Goal: Information Seeking & Learning: Learn about a topic

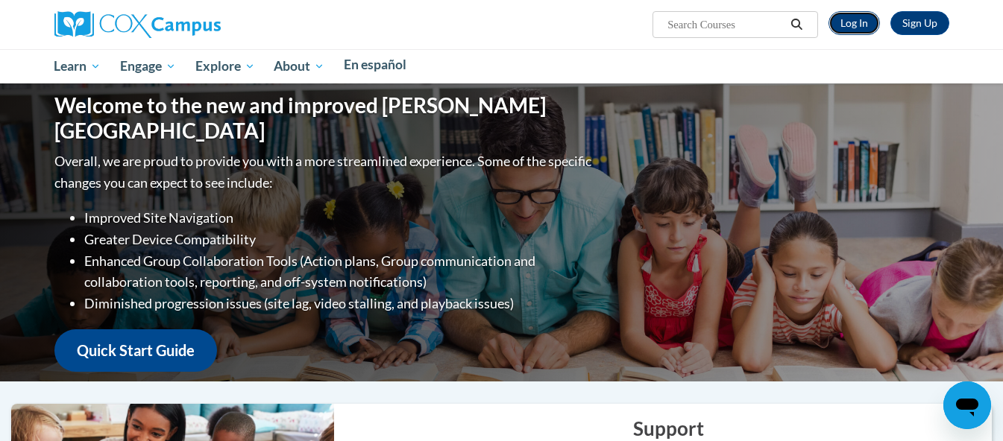
click at [880, 12] on link "Log In" at bounding box center [853, 23] width 51 height 24
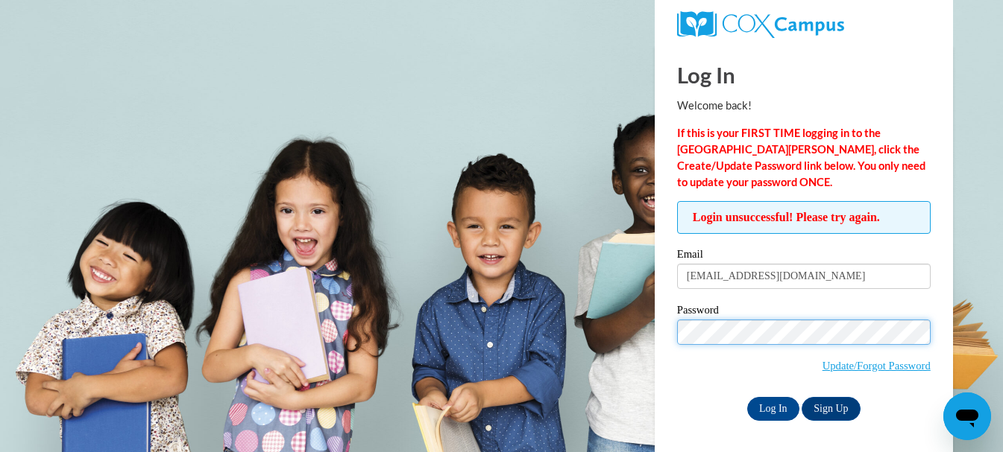
click at [747, 397] on input "Log In" at bounding box center [773, 409] width 52 height 24
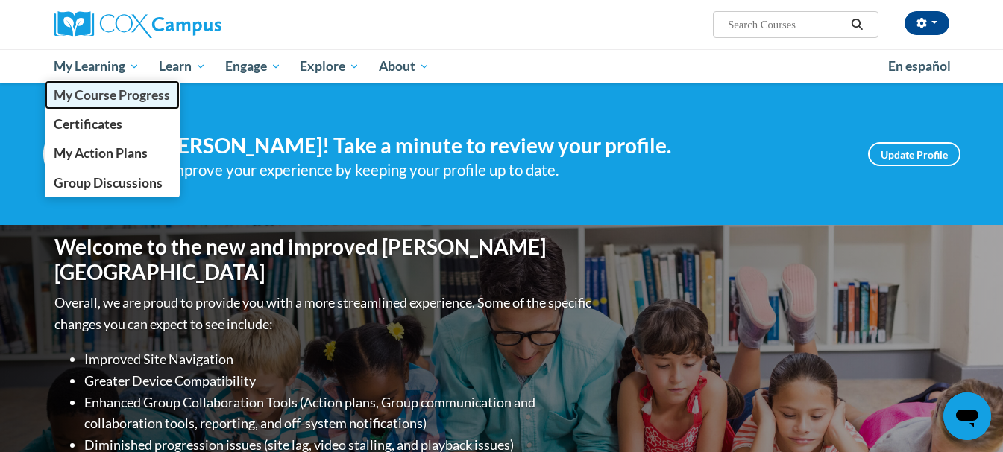
click at [116, 96] on span "My Course Progress" at bounding box center [112, 95] width 116 height 16
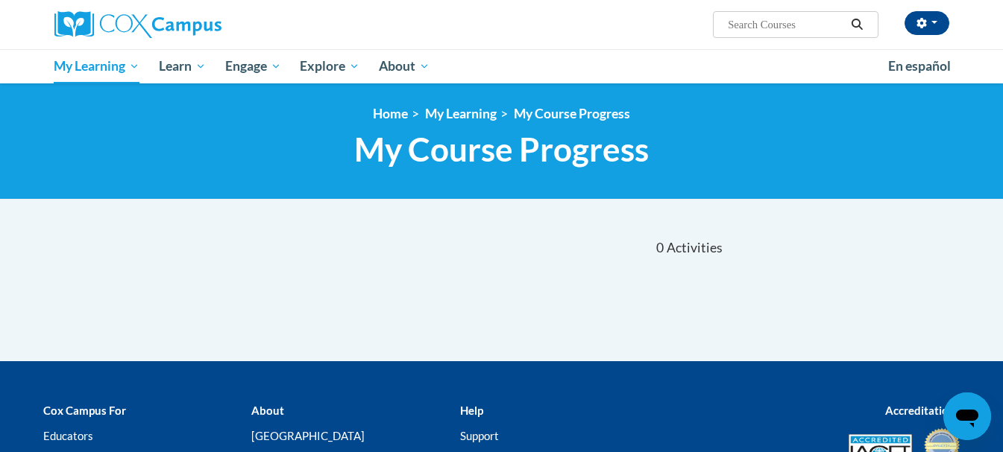
click at [740, 28] on input "Search..." at bounding box center [785, 25] width 119 height 18
type input "rhyme"
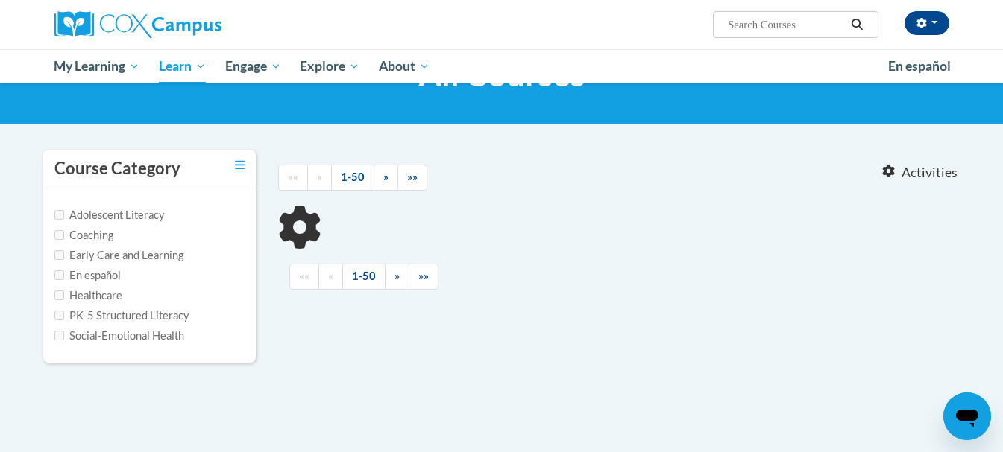
scroll to position [75, 0]
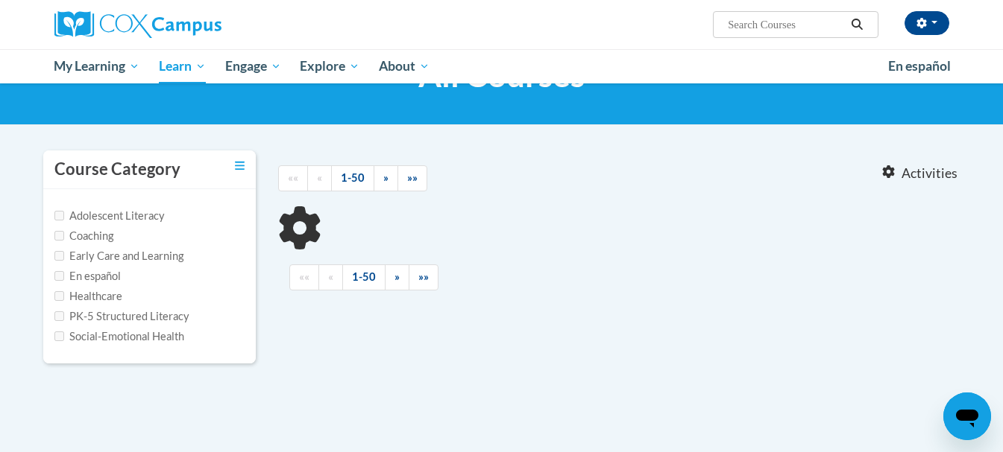
type input "rhyme"
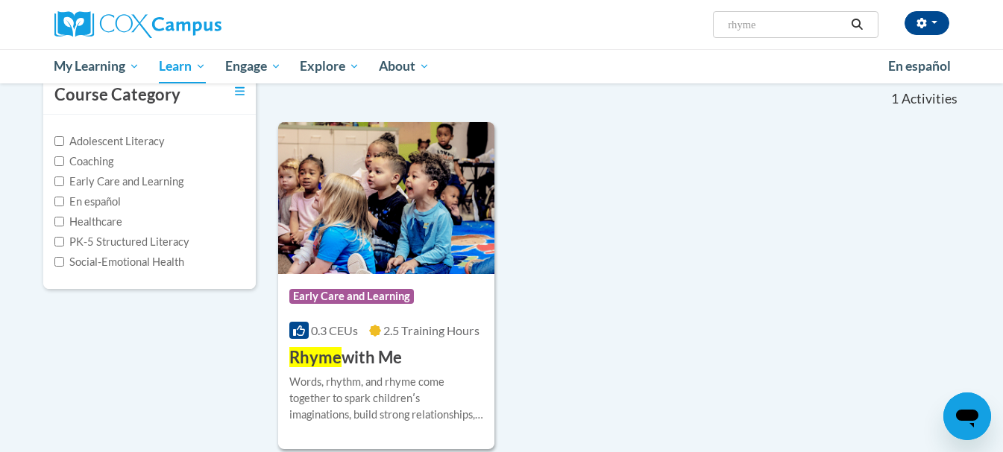
scroll to position [224, 0]
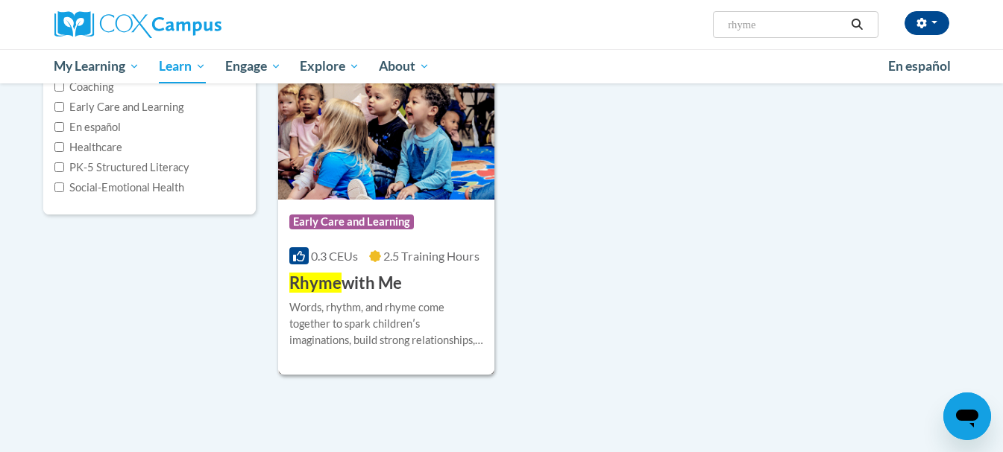
click at [369, 132] on img at bounding box center [386, 124] width 217 height 152
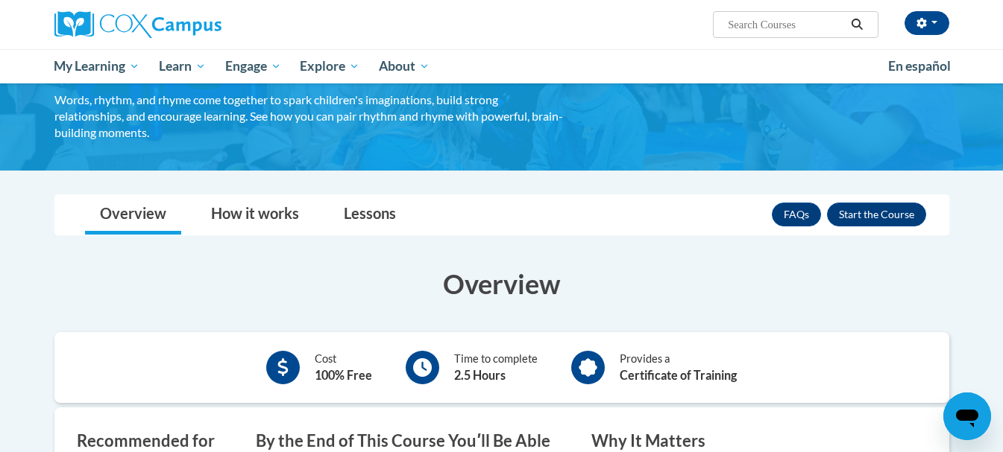
scroll to position [75, 0]
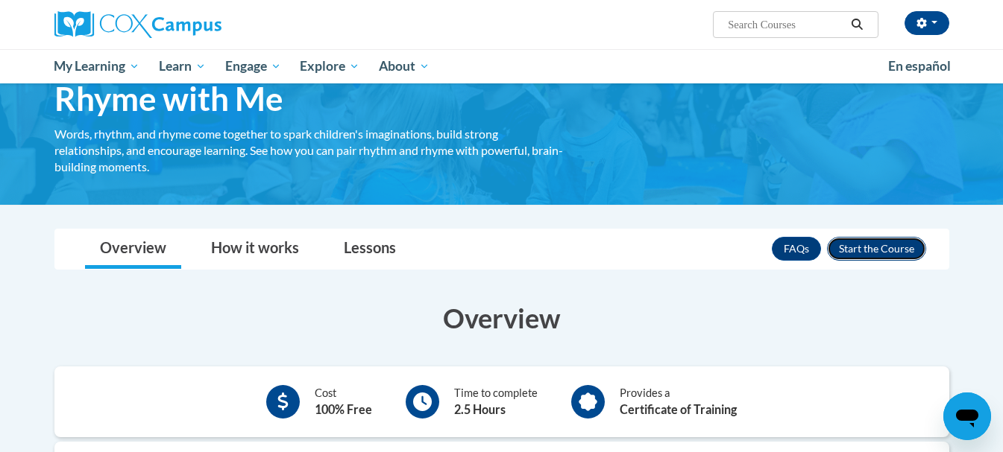
click at [877, 244] on button "Enroll" at bounding box center [876, 249] width 99 height 24
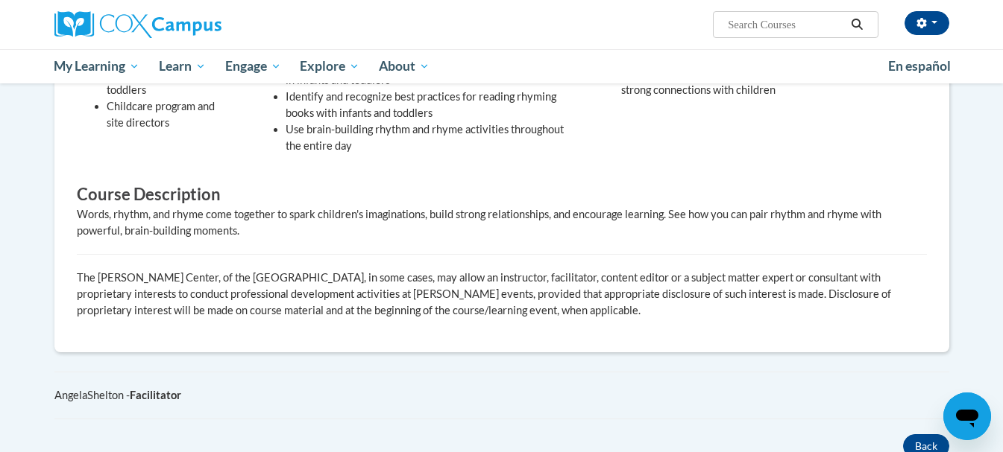
scroll to position [589, 0]
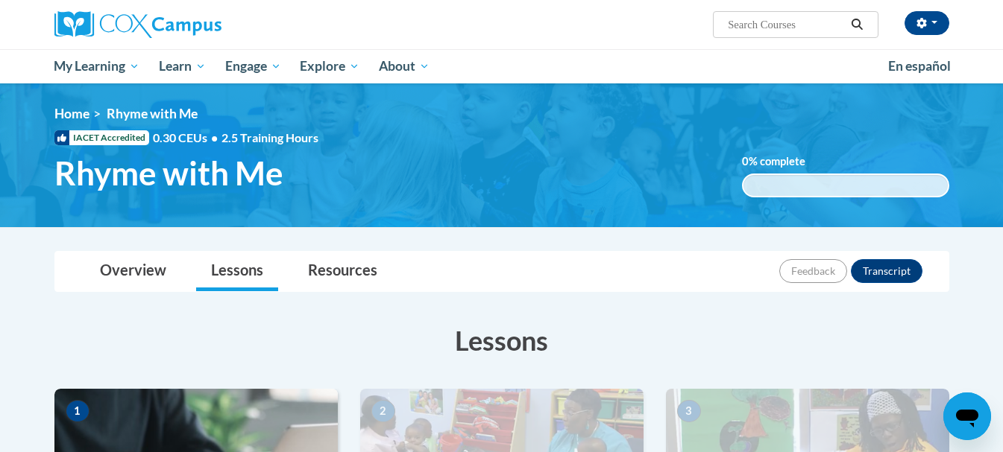
click at [818, 29] on input "Search..." at bounding box center [785, 25] width 119 height 18
type input "meaning"
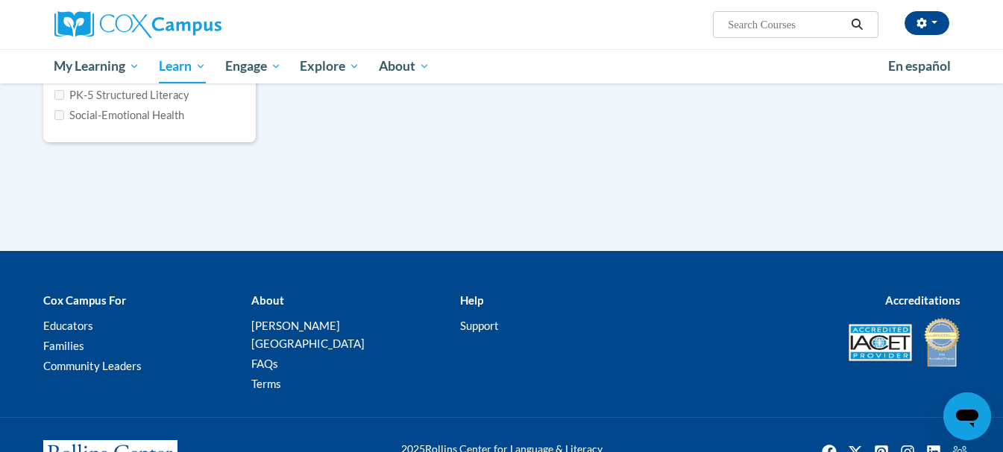
scroll to position [340, 0]
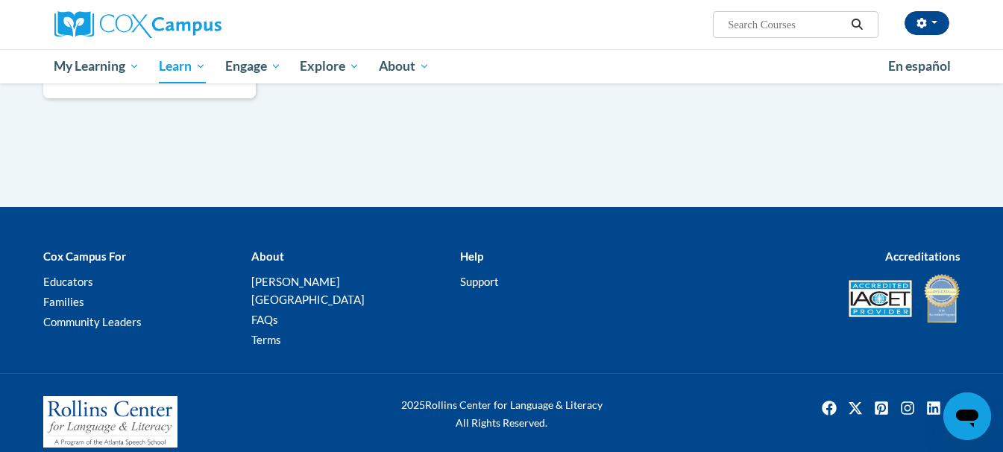
type input "meaning"
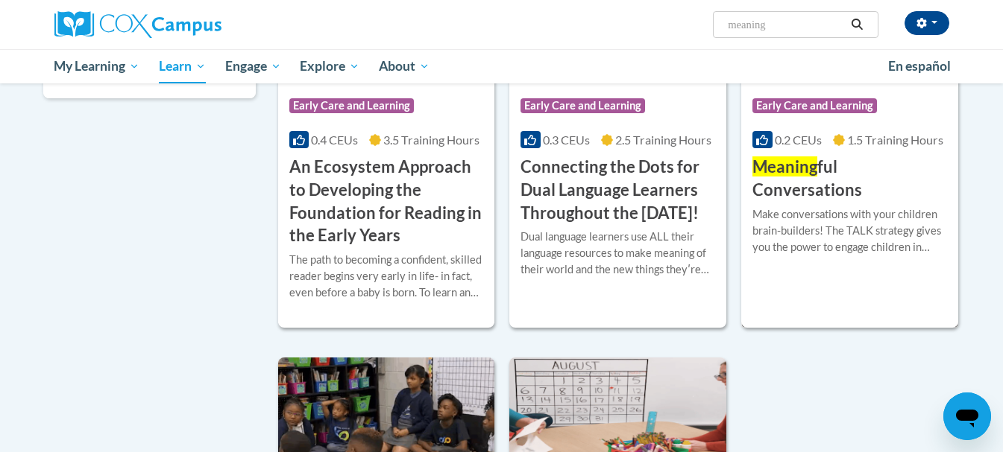
click at [843, 168] on h3 "Meaning ful Conversations" at bounding box center [849, 179] width 195 height 46
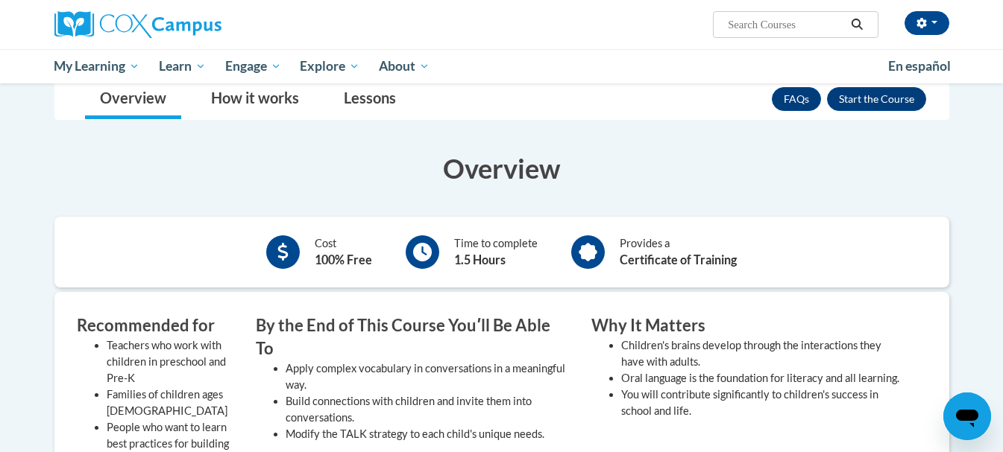
scroll to position [149, 0]
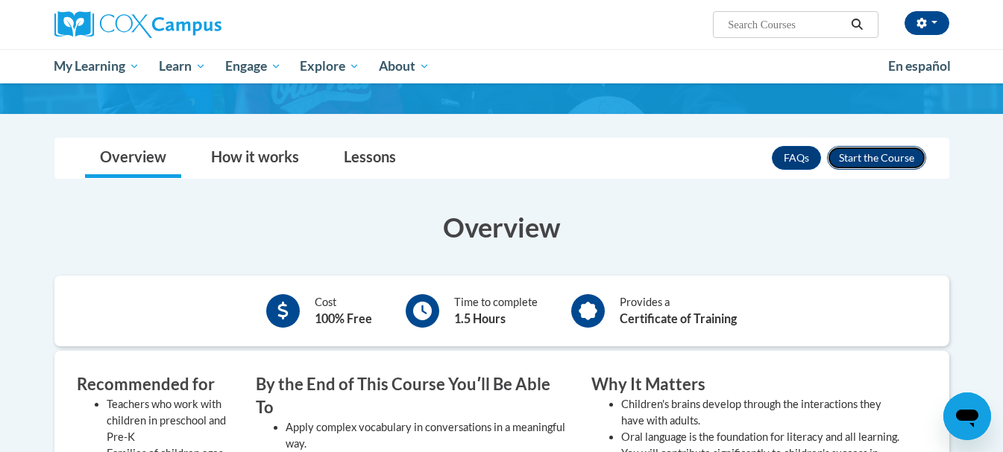
click at [888, 160] on button "Enroll" at bounding box center [876, 158] width 99 height 24
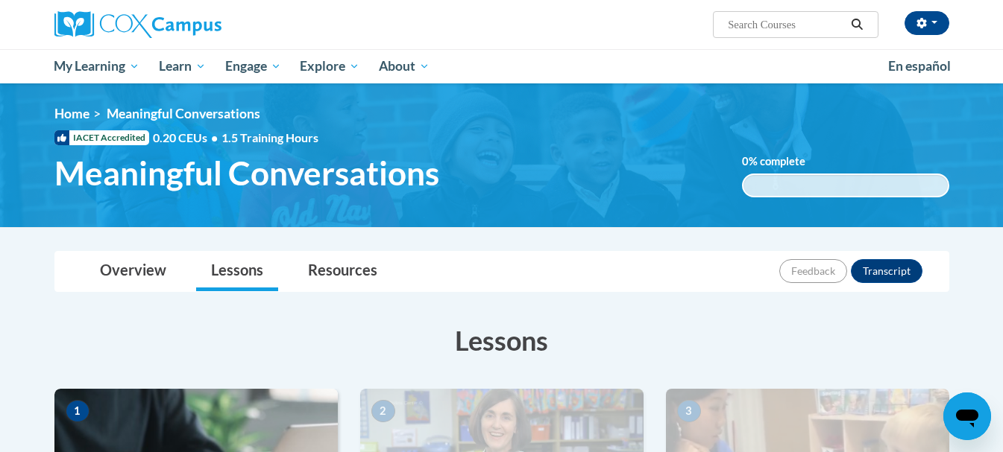
click at [815, 23] on input "Search..." at bounding box center [785, 25] width 119 height 18
type input "monitoring children"
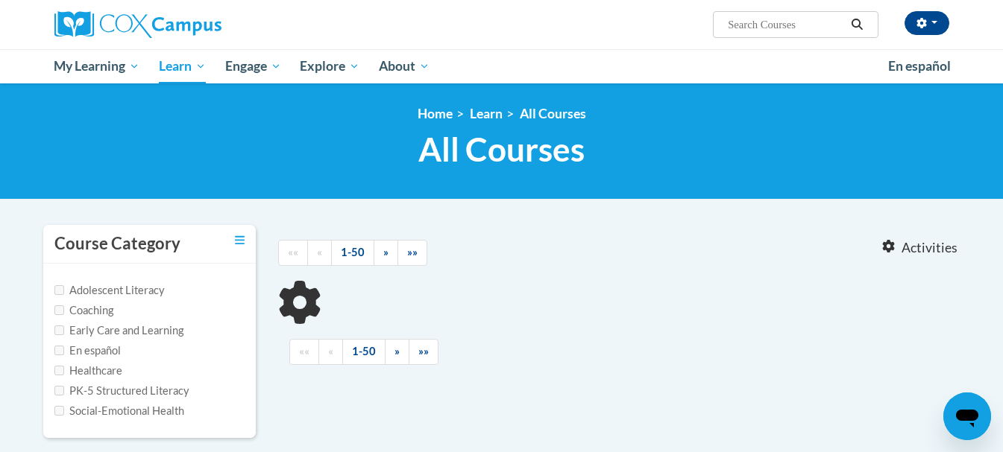
type input "monitoring children"
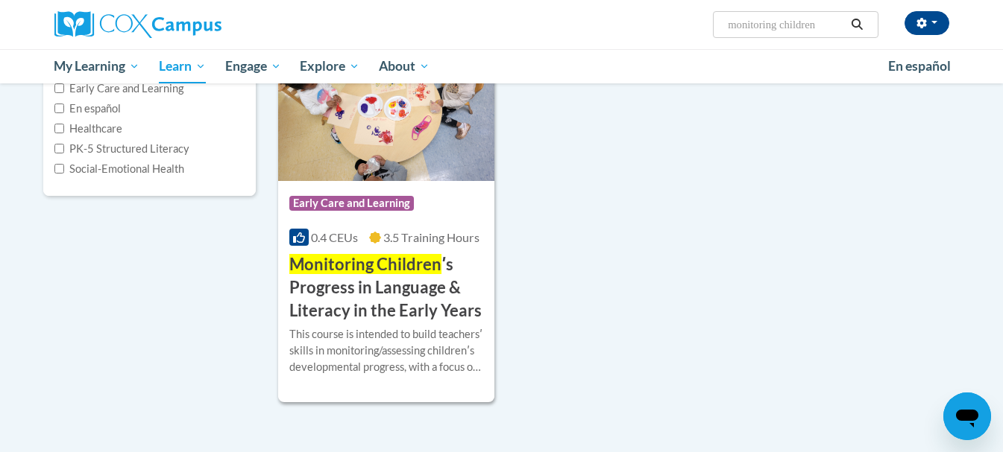
scroll to position [149, 0]
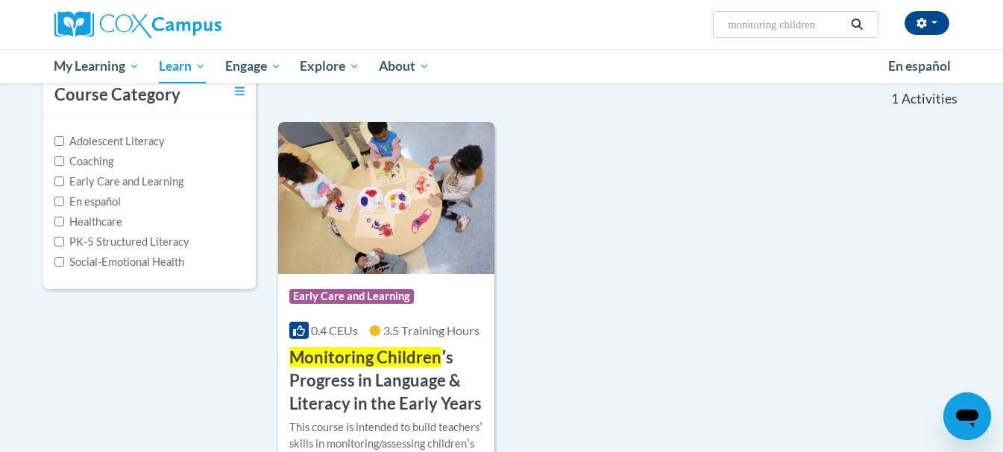
click at [406, 228] on img at bounding box center [386, 198] width 217 height 152
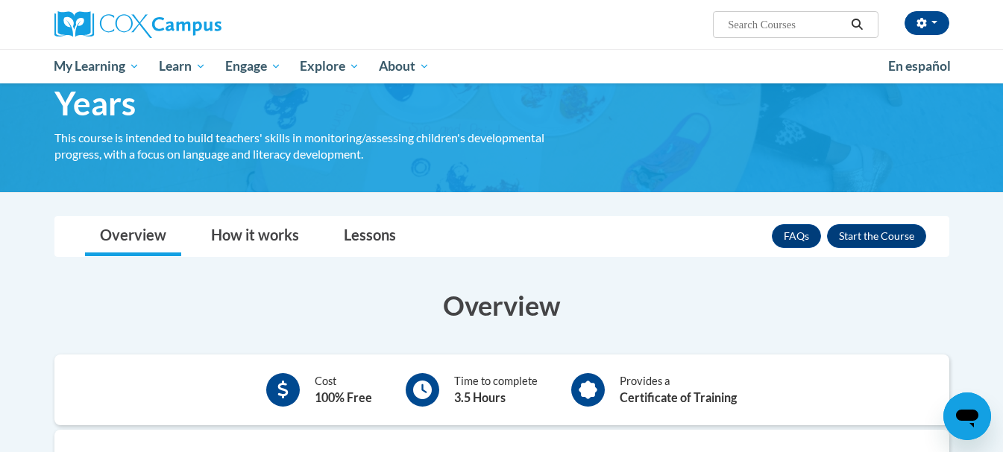
scroll to position [224, 0]
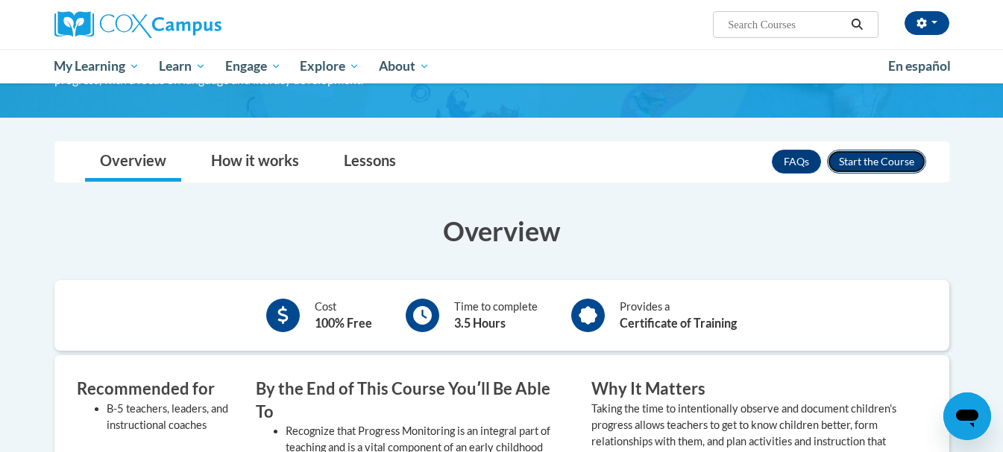
click at [899, 163] on button "Enroll" at bounding box center [876, 162] width 99 height 24
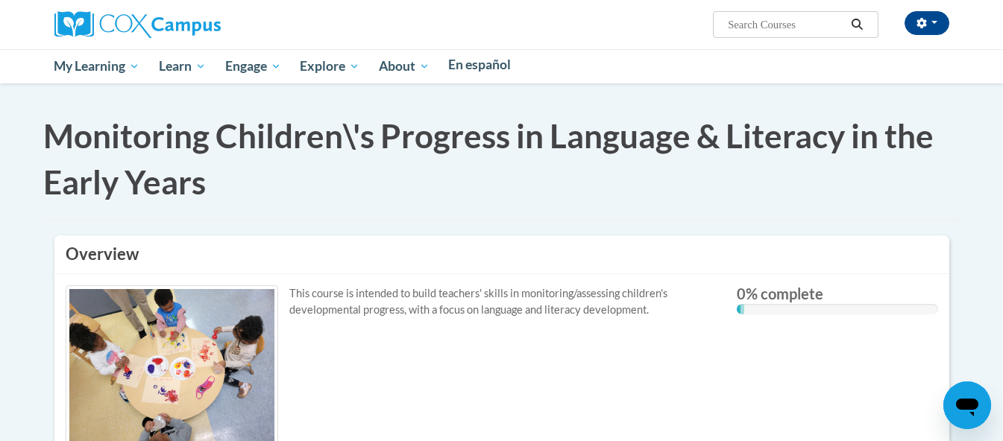
click at [826, 34] on input "Search..." at bounding box center [785, 25] width 119 height 18
type input "building world"
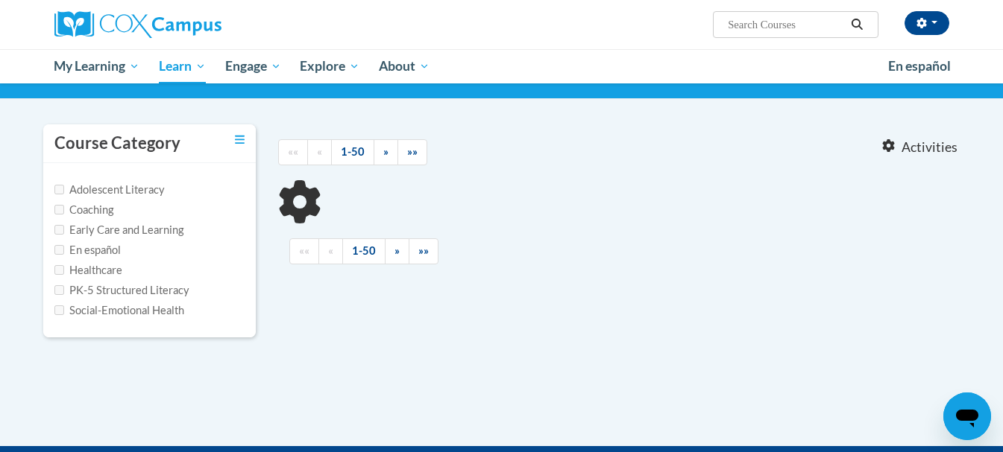
scroll to position [75, 0]
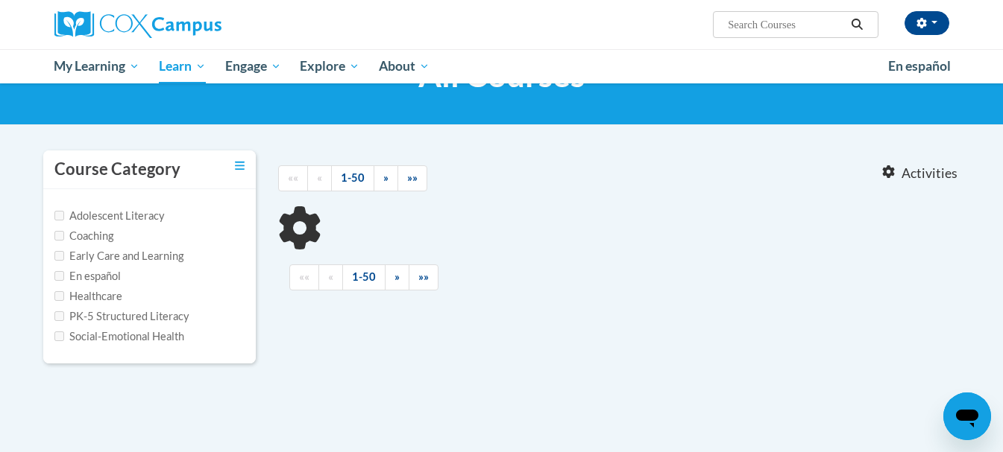
type input "building world"
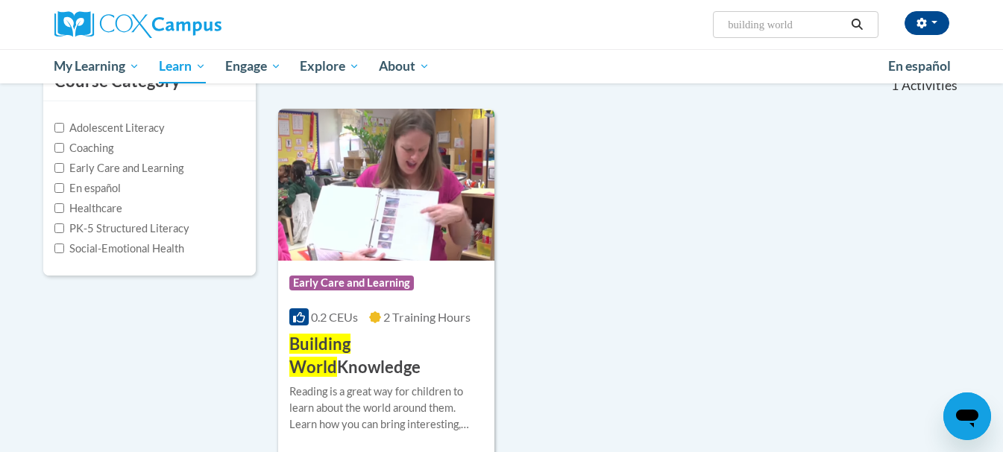
scroll to position [149, 0]
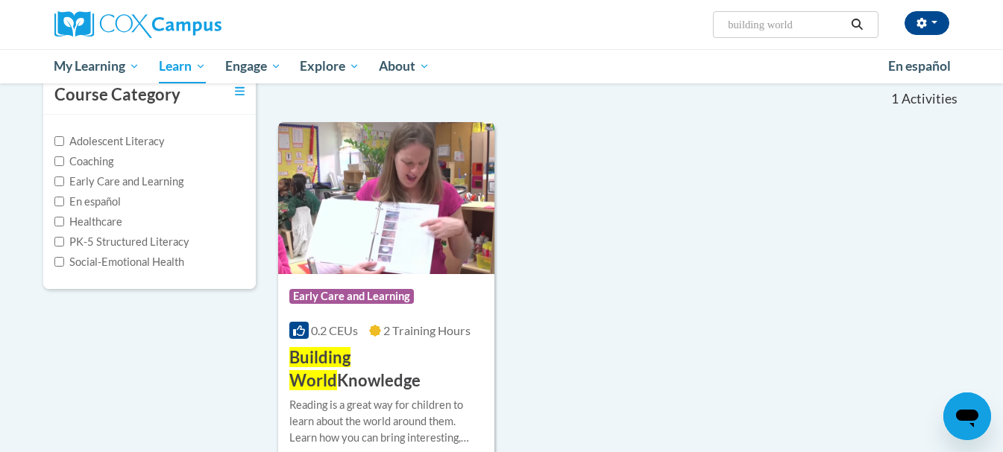
click at [411, 221] on img at bounding box center [386, 198] width 217 height 152
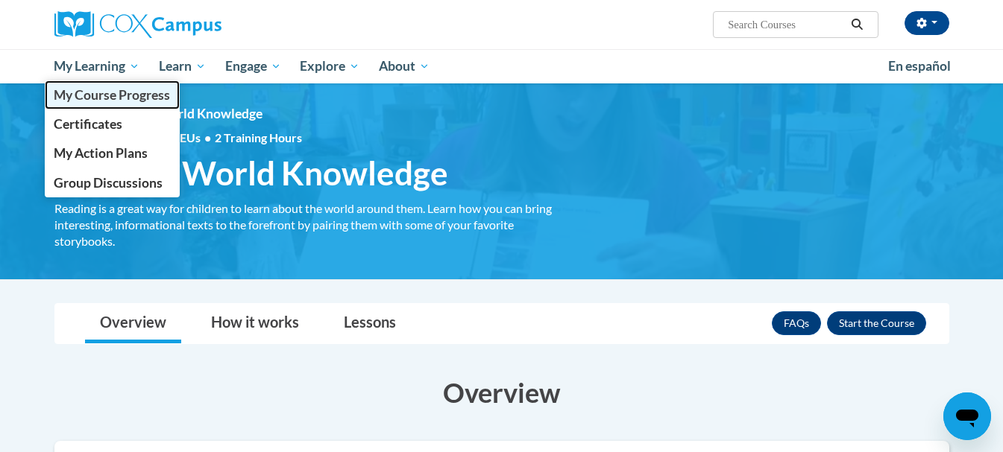
click at [110, 96] on span "My Course Progress" at bounding box center [112, 95] width 116 height 16
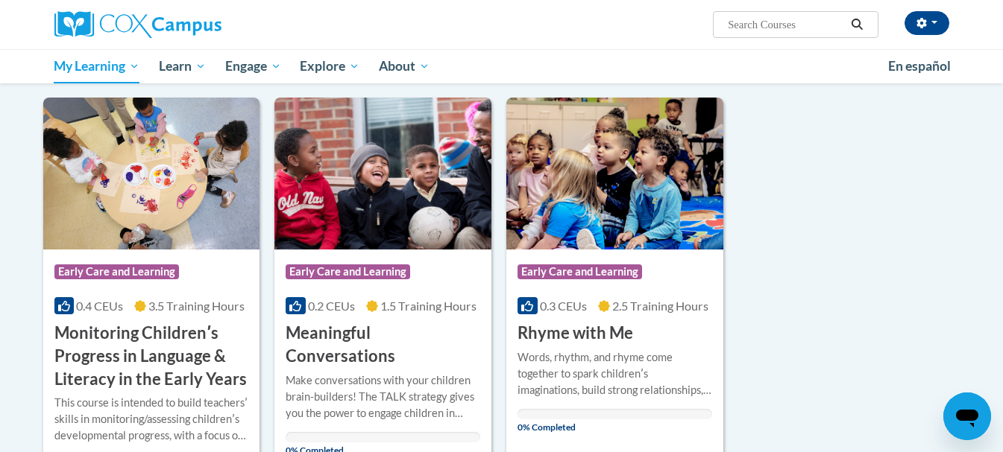
scroll to position [149, 0]
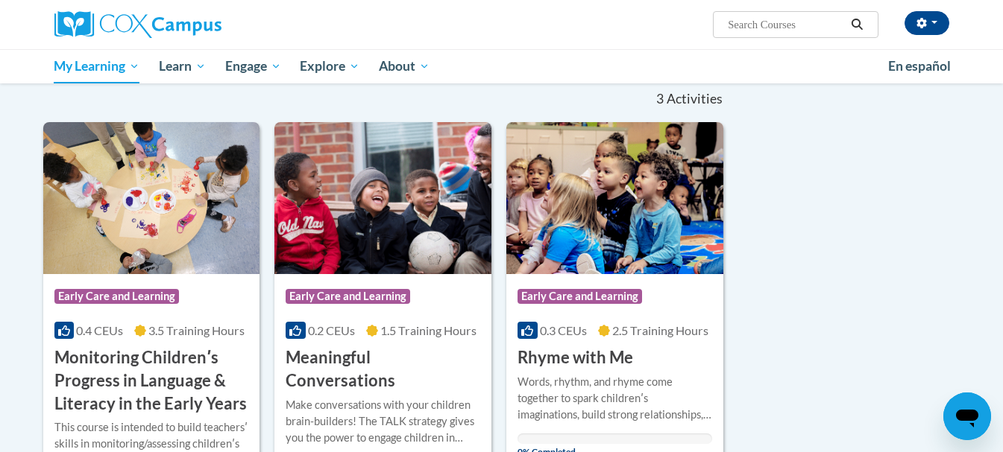
click at [747, 16] on input "Search..." at bounding box center [785, 25] width 119 height 18
type input "building world"
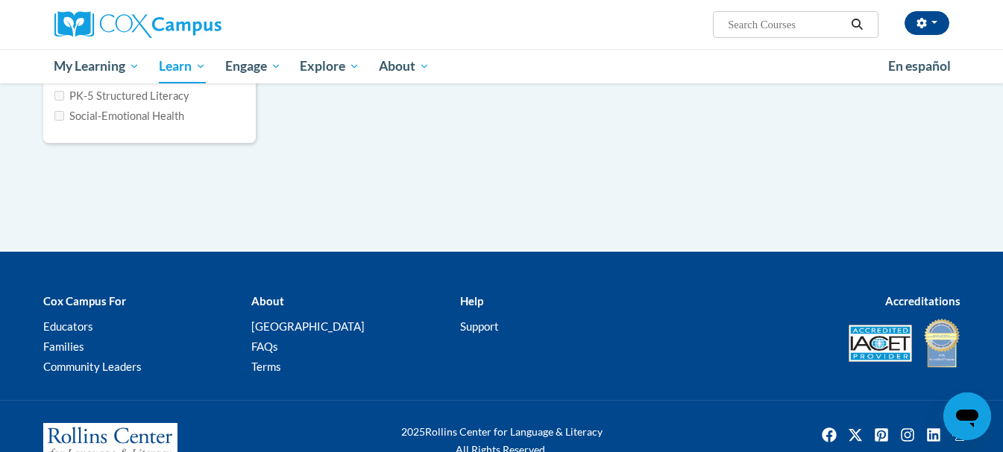
scroll to position [298, 0]
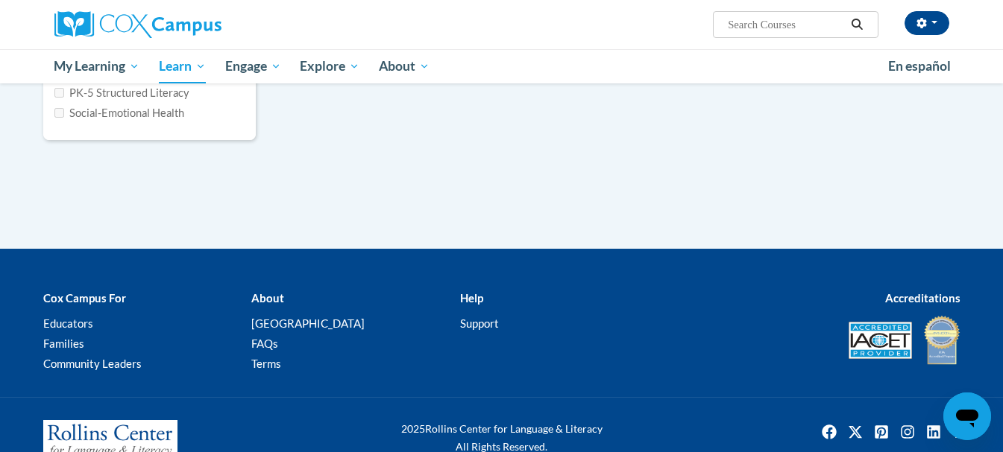
type input "building world"
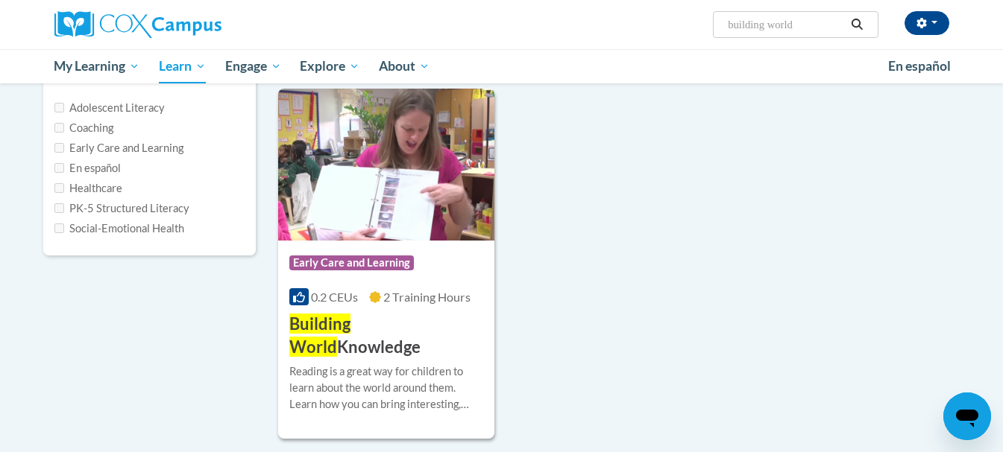
scroll to position [149, 0]
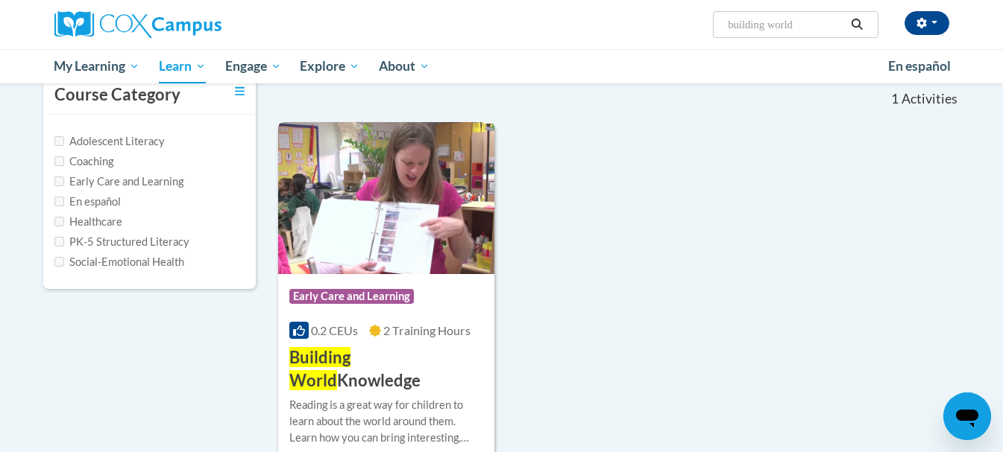
click at [386, 212] on img at bounding box center [386, 198] width 217 height 152
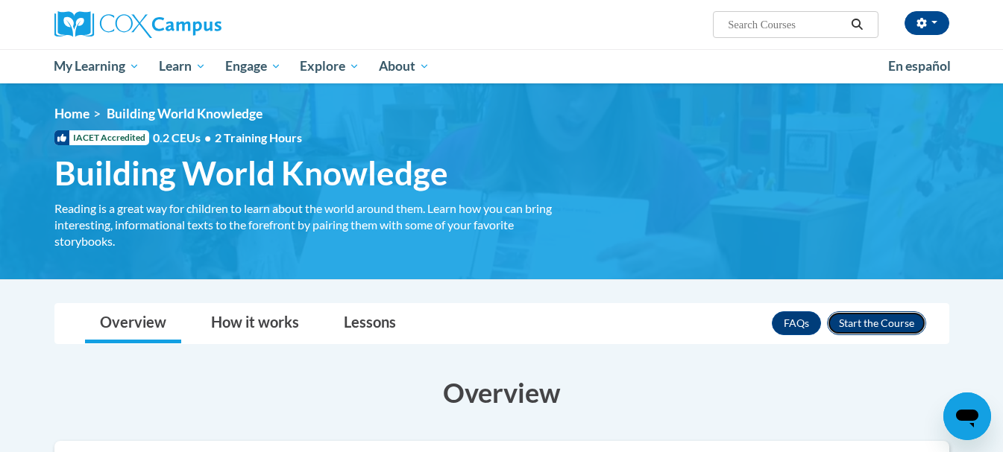
click at [903, 321] on button "Enroll" at bounding box center [876, 324] width 99 height 24
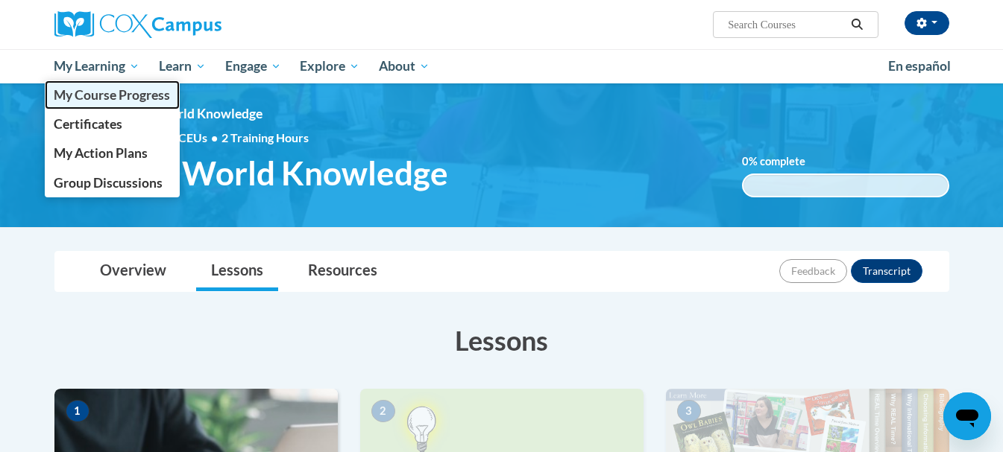
click at [88, 98] on span "My Course Progress" at bounding box center [112, 95] width 116 height 16
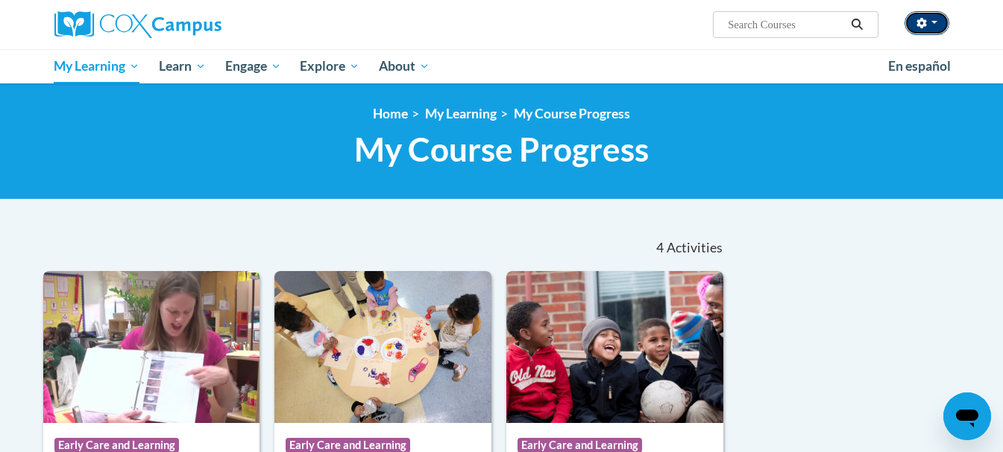
click at [935, 25] on button "button" at bounding box center [926, 23] width 45 height 24
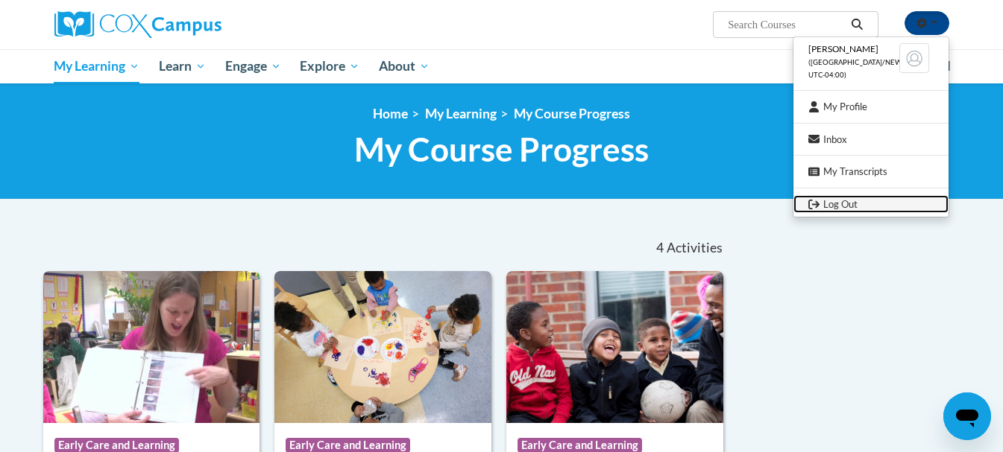
click at [835, 206] on link "Log Out" at bounding box center [870, 204] width 155 height 19
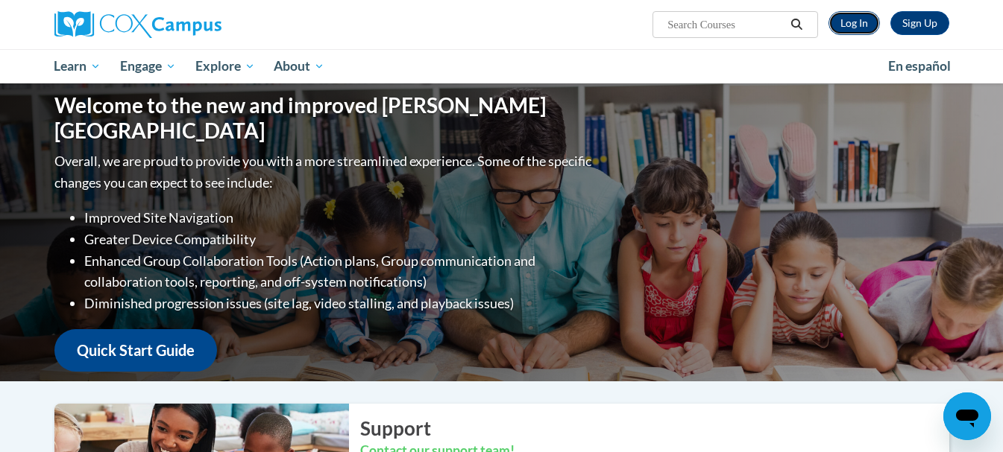
click at [865, 20] on link "Log In" at bounding box center [853, 23] width 51 height 24
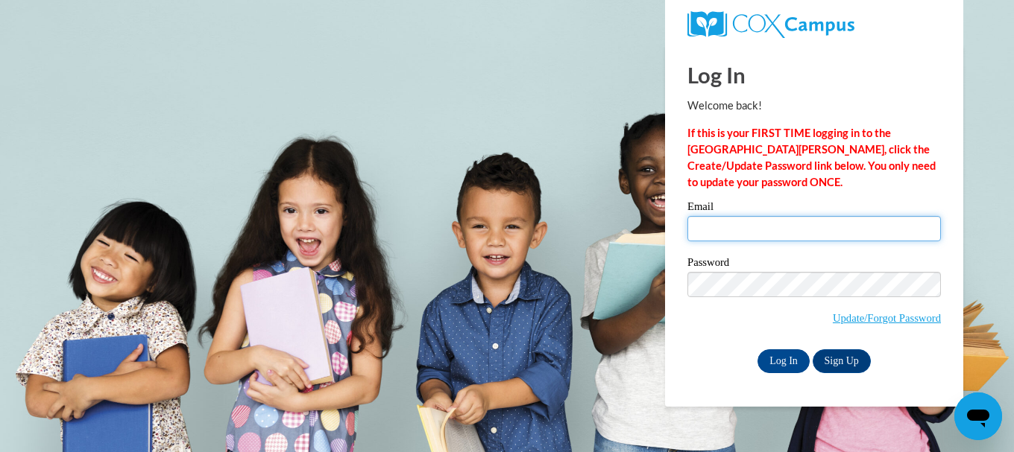
drag, startPoint x: 0, startPoint y: 0, endPoint x: 804, endPoint y: 228, distance: 835.3
click at [804, 228] on input "Email" at bounding box center [813, 228] width 253 height 25
type input "sharont438@yahoo.com"
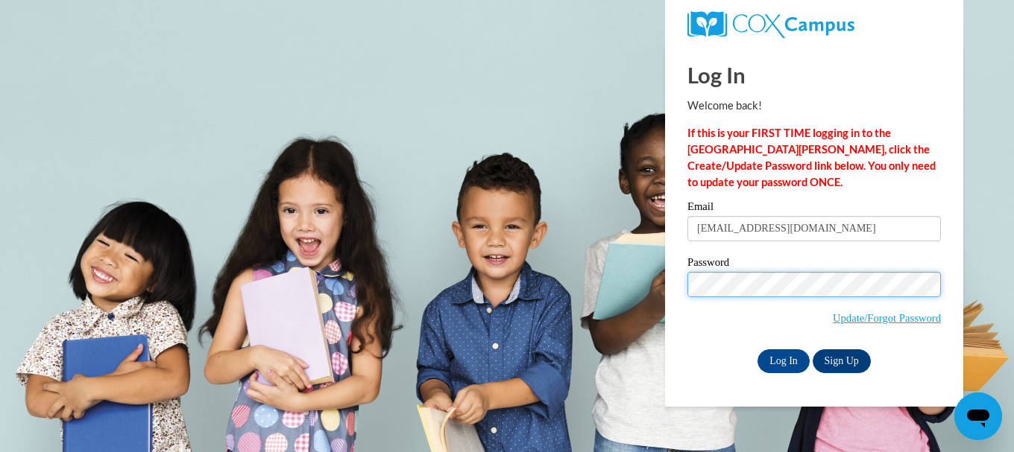
click at [757, 350] on input "Log In" at bounding box center [783, 362] width 52 height 24
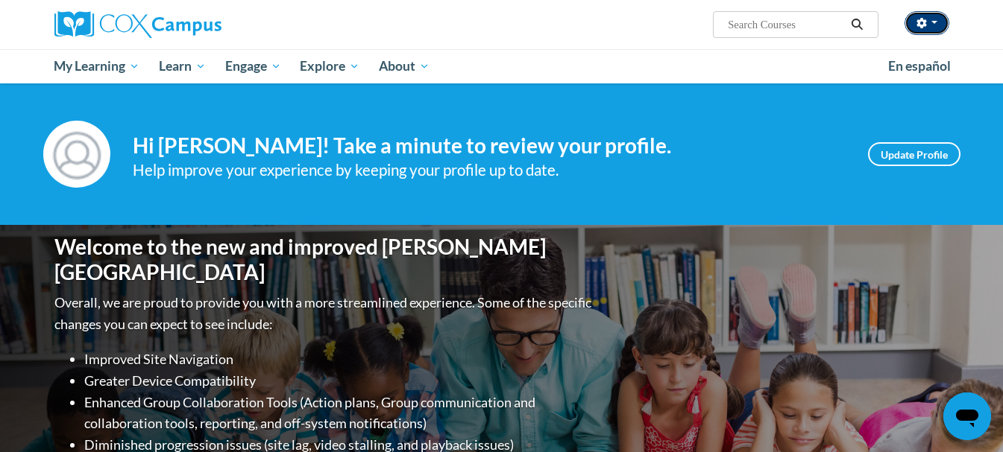
click at [938, 22] on button "button" at bounding box center [926, 23] width 45 height 24
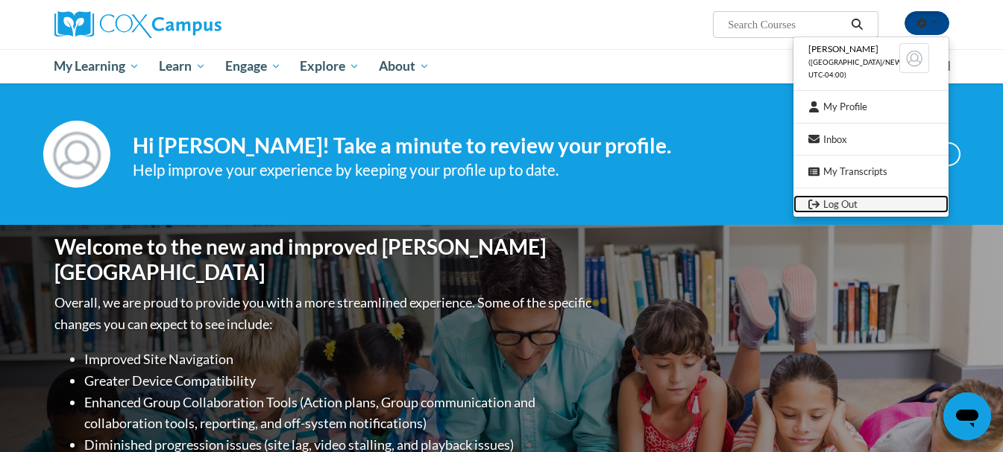
click at [844, 205] on link "Log Out" at bounding box center [870, 204] width 155 height 19
